Goal: Information Seeking & Learning: Learn about a topic

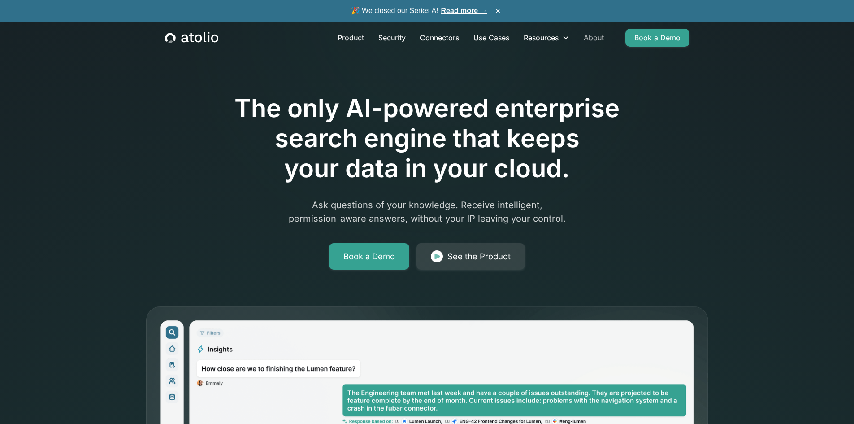
click at [590, 38] on link "About" at bounding box center [594, 38] width 35 height 18
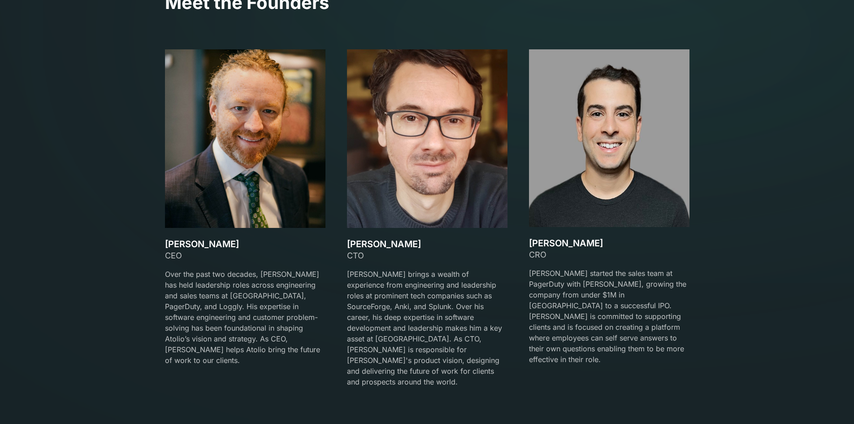
scroll to position [1345, 0]
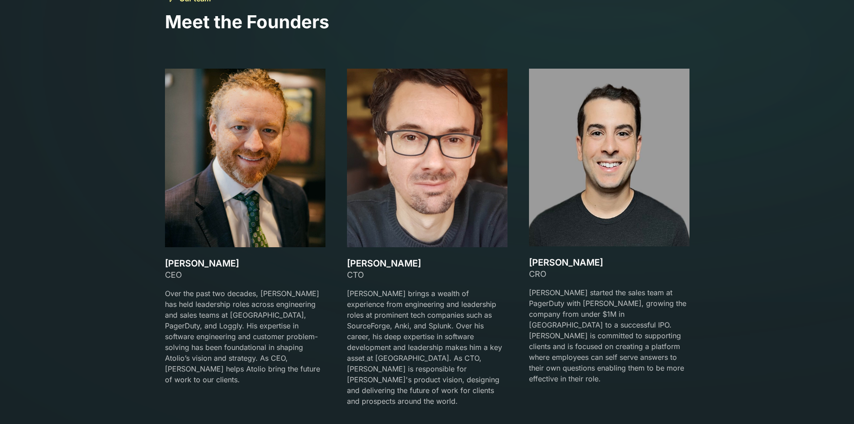
click at [195, 260] on h3 "[PERSON_NAME]" at bounding box center [245, 263] width 161 height 11
drag, startPoint x: 167, startPoint y: 261, endPoint x: 246, endPoint y: 261, distance: 78.9
click at [246, 261] on h3 "[PERSON_NAME]" at bounding box center [245, 263] width 161 height 11
copy h3 "[PERSON_NAME]"
drag, startPoint x: 348, startPoint y: 260, endPoint x: 412, endPoint y: 264, distance: 63.8
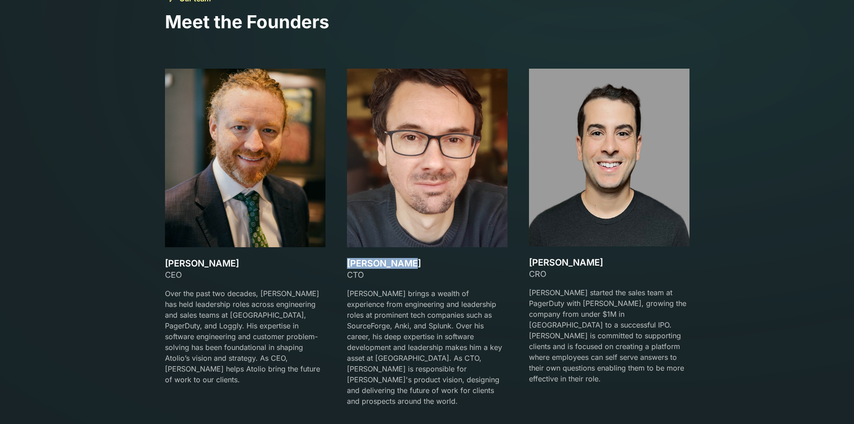
click at [412, 264] on h3 "Gareth Watts" at bounding box center [427, 263] width 161 height 11
copy h3 "Gareth Watts"
drag, startPoint x: 533, startPoint y: 262, endPoint x: 616, endPoint y: 264, distance: 82.5
click at [616, 264] on h3 "[PERSON_NAME]" at bounding box center [609, 262] width 161 height 11
click at [530, 260] on h3 "[PERSON_NAME]" at bounding box center [609, 262] width 161 height 11
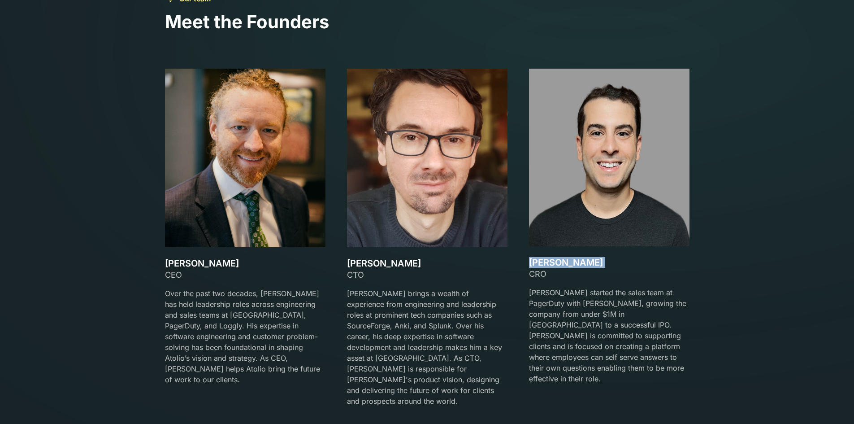
drag, startPoint x: 530, startPoint y: 260, endPoint x: 586, endPoint y: 263, distance: 55.7
click at [586, 263] on h3 "[PERSON_NAME]" at bounding box center [609, 262] width 161 height 11
copy h3 "[PERSON_NAME]"
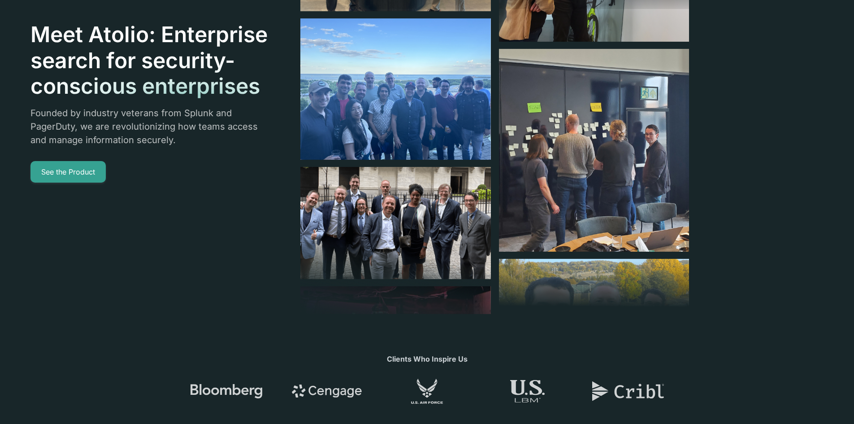
scroll to position [0, 0]
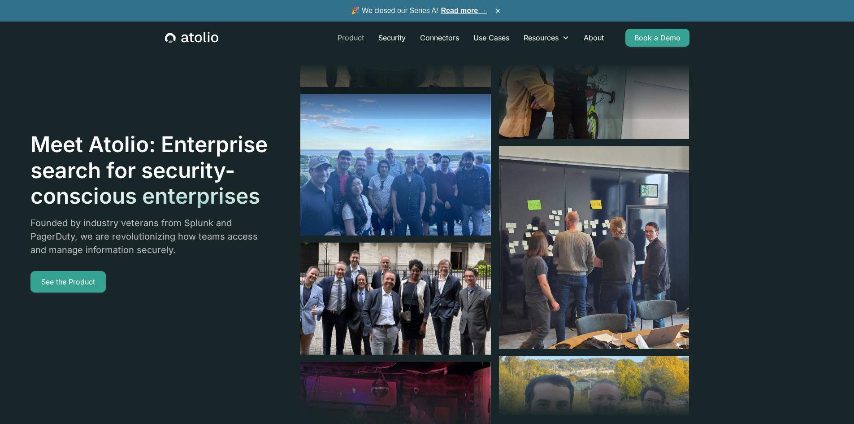
click at [356, 32] on link "Product" at bounding box center [350, 38] width 41 height 18
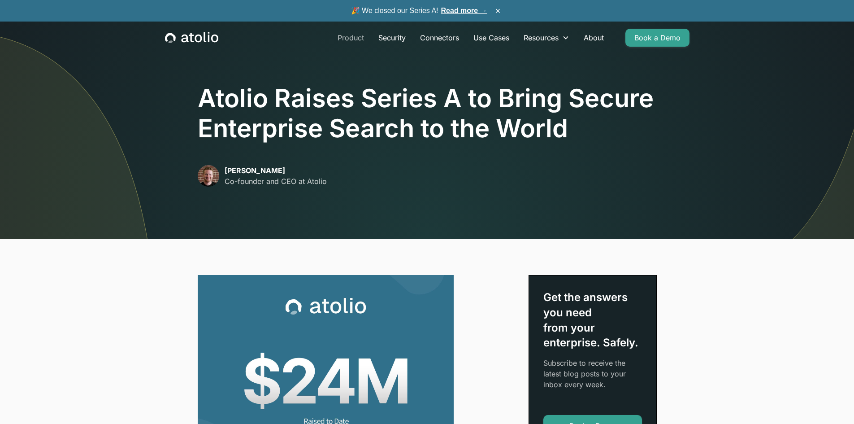
click at [361, 35] on link "Product" at bounding box center [350, 38] width 41 height 18
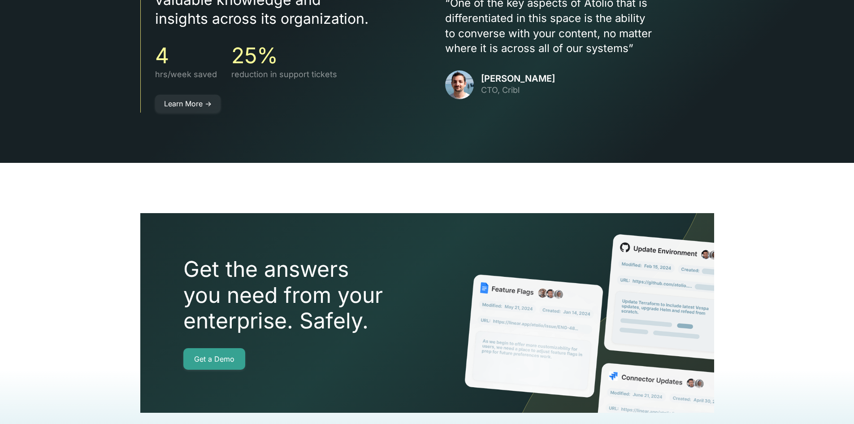
scroll to position [2000, 0]
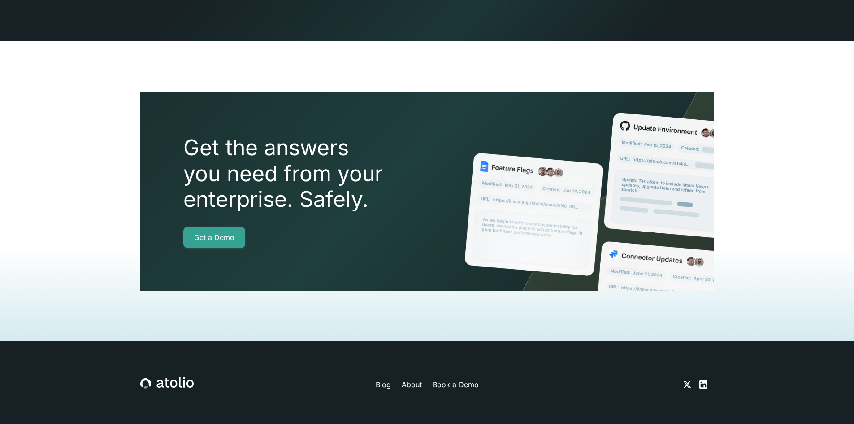
scroll to position [2000, 0]
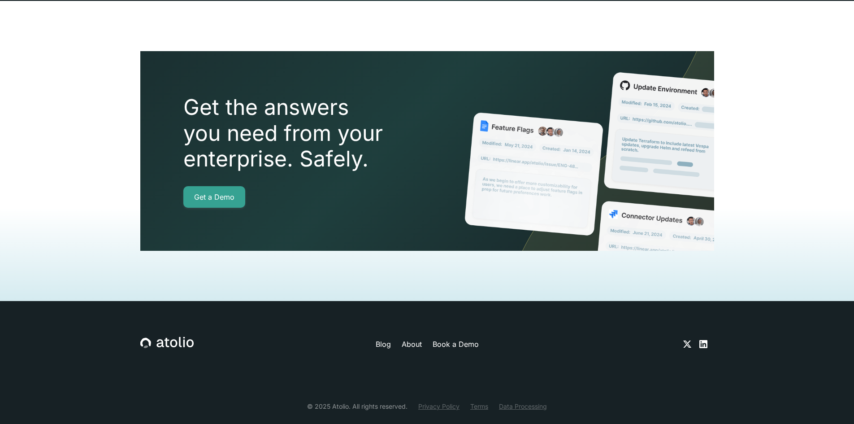
click at [381, 338] on link "Blog" at bounding box center [383, 343] width 15 height 11
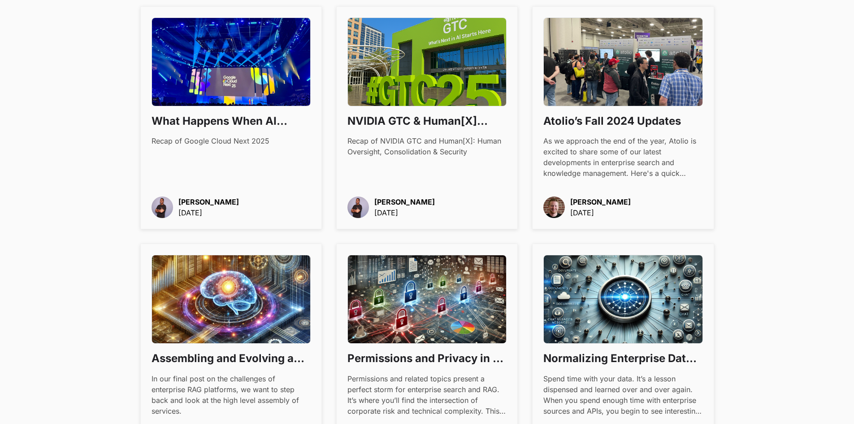
scroll to position [628, 0]
